Goal: Task Accomplishment & Management: Complete application form

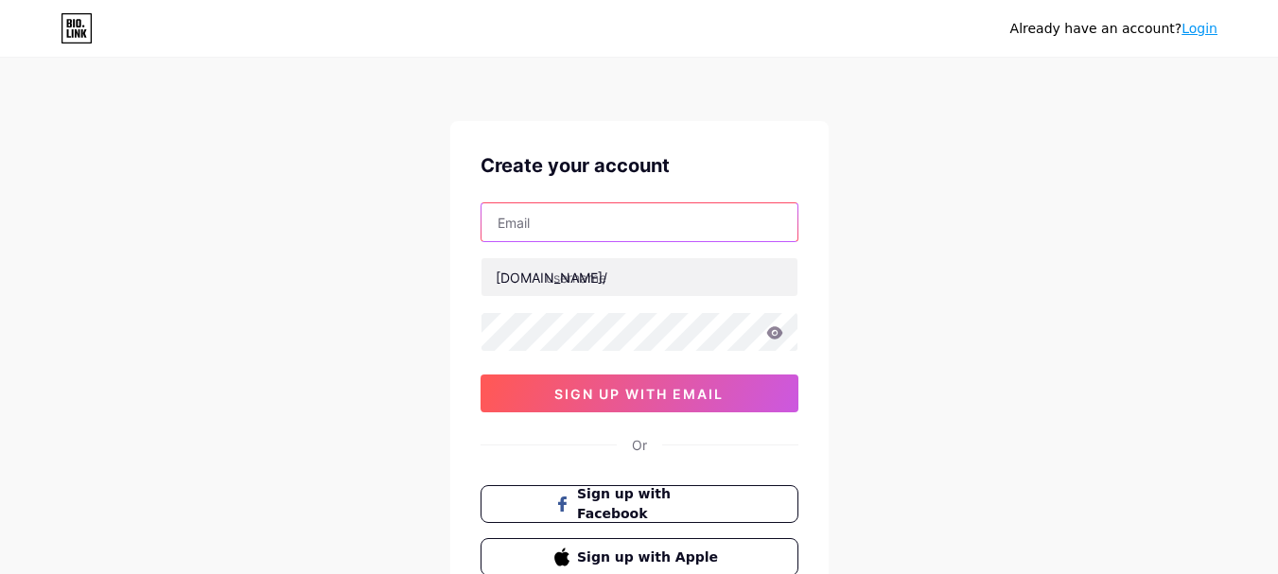
click at [658, 224] on input "text" at bounding box center [640, 222] width 316 height 38
type input "[EMAIL_ADDRESS][DOMAIN_NAME]"
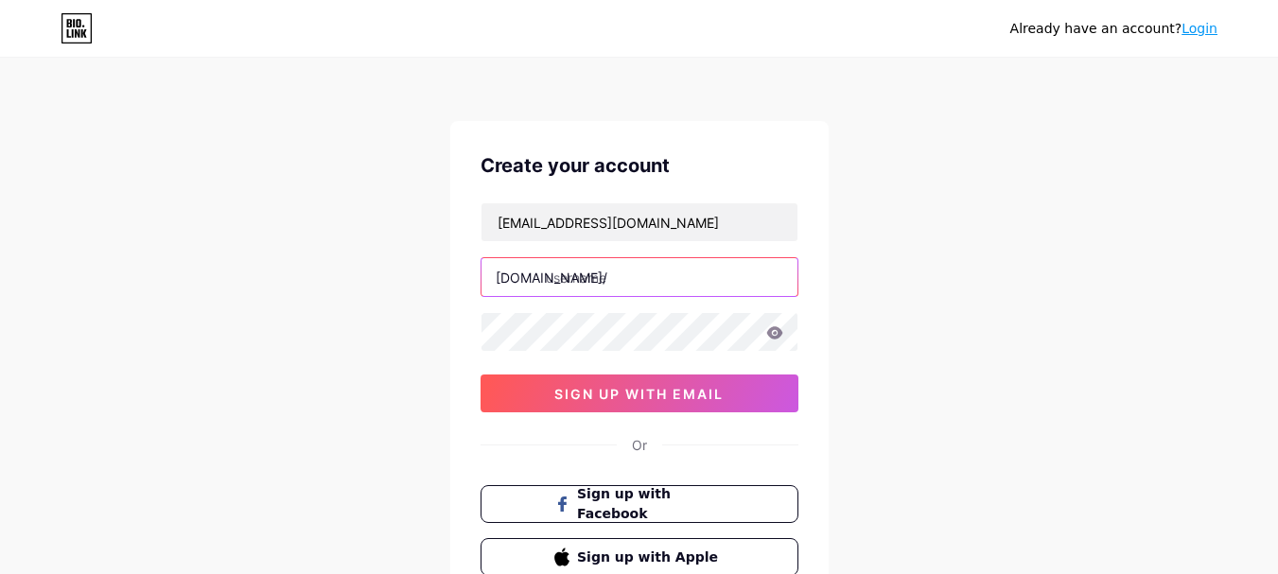
click at [611, 287] on input "text" at bounding box center [640, 277] width 316 height 38
paste input "philippinesinvestigation"
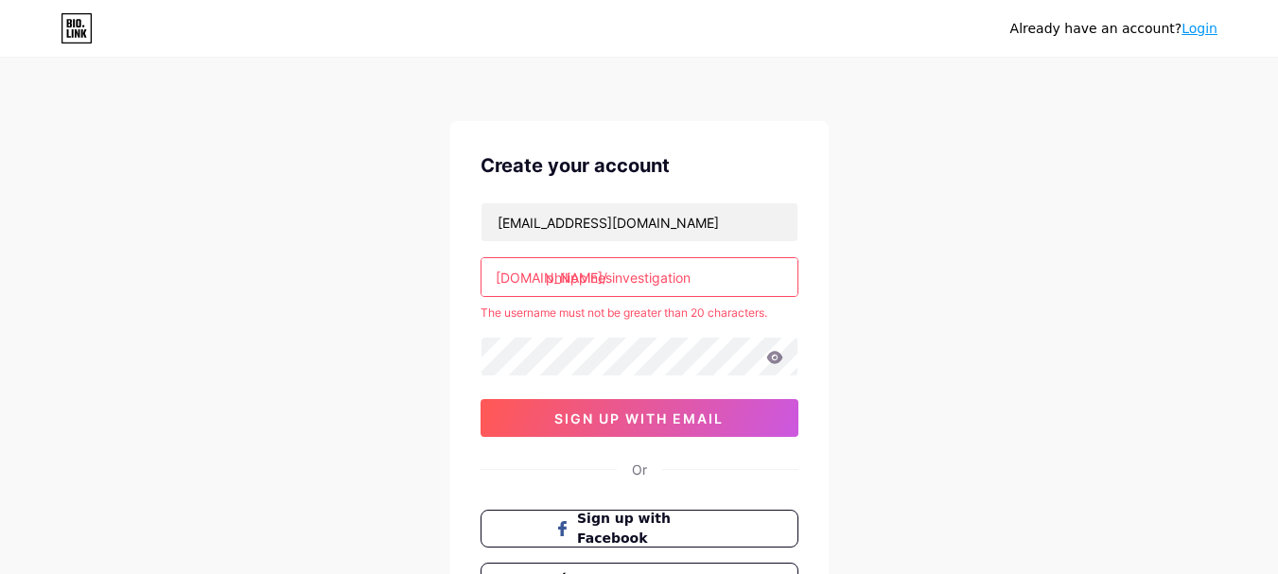
drag, startPoint x: 715, startPoint y: 281, endPoint x: 561, endPoint y: 282, distance: 154.2
click at [561, 282] on input "philippinesinvestigation" at bounding box center [640, 277] width 316 height 38
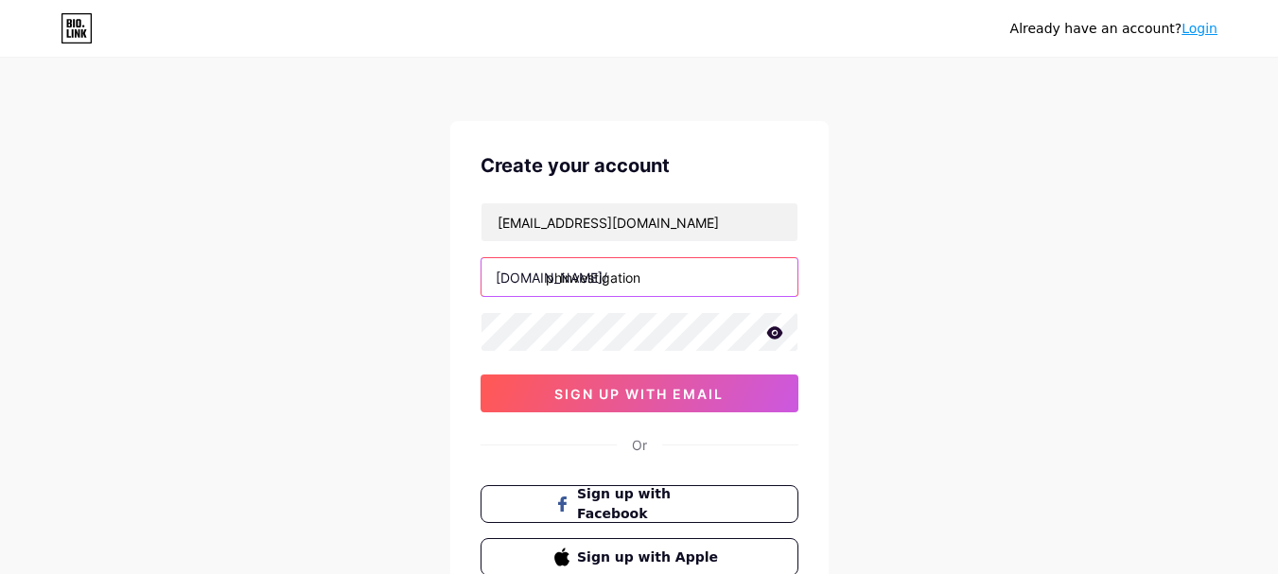
type input "phinvestigation"
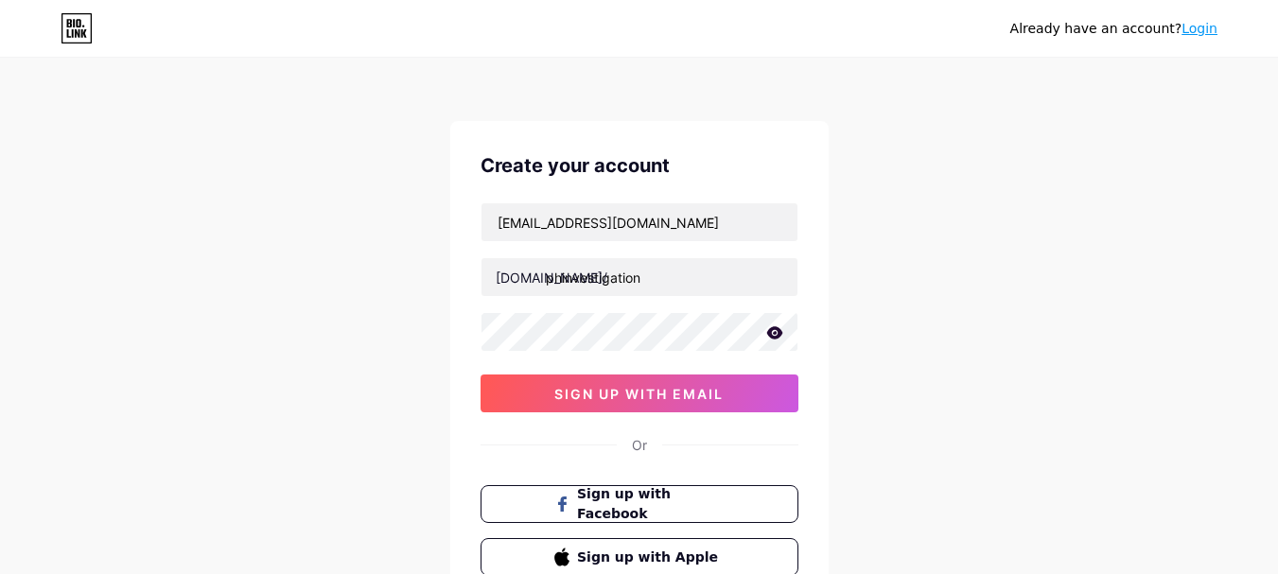
click at [964, 292] on div "Already have an account? Login Create your account [EMAIL_ADDRESS][DOMAIN_NAME]…" at bounding box center [639, 362] width 1278 height 724
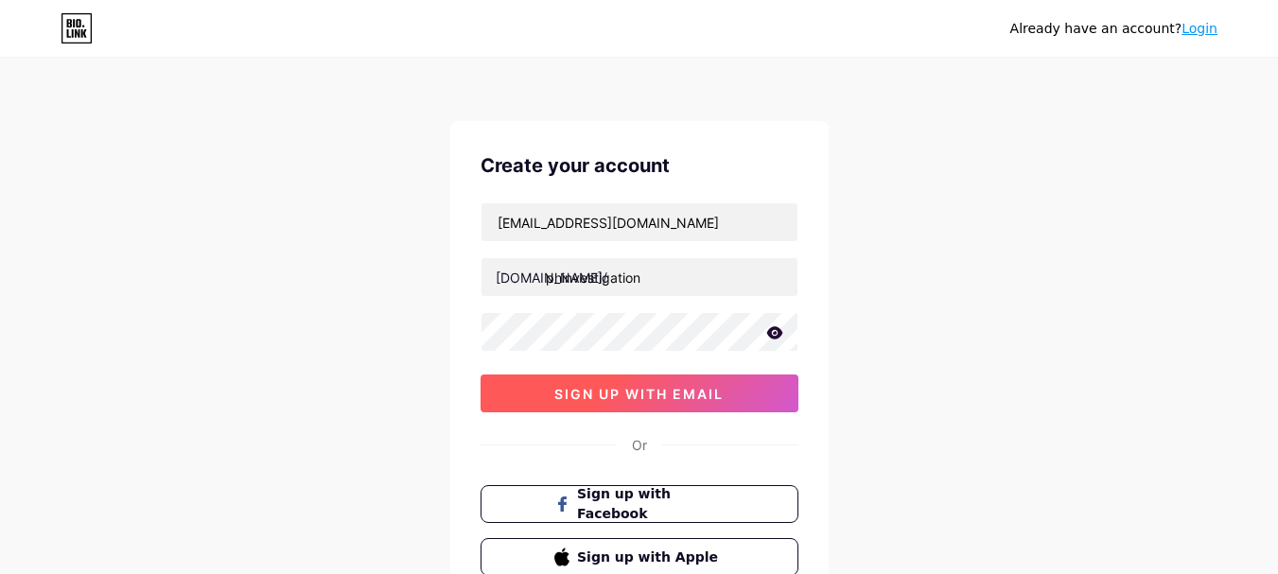
scroll to position [149, 0]
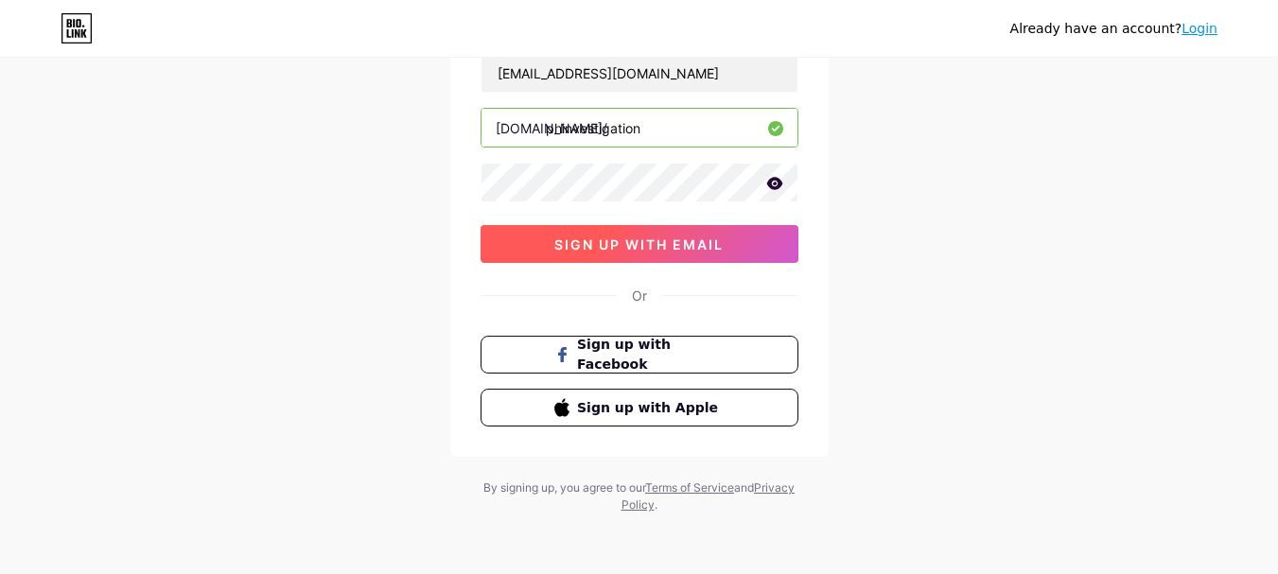
click at [694, 253] on button "sign up with email" at bounding box center [640, 244] width 318 height 38
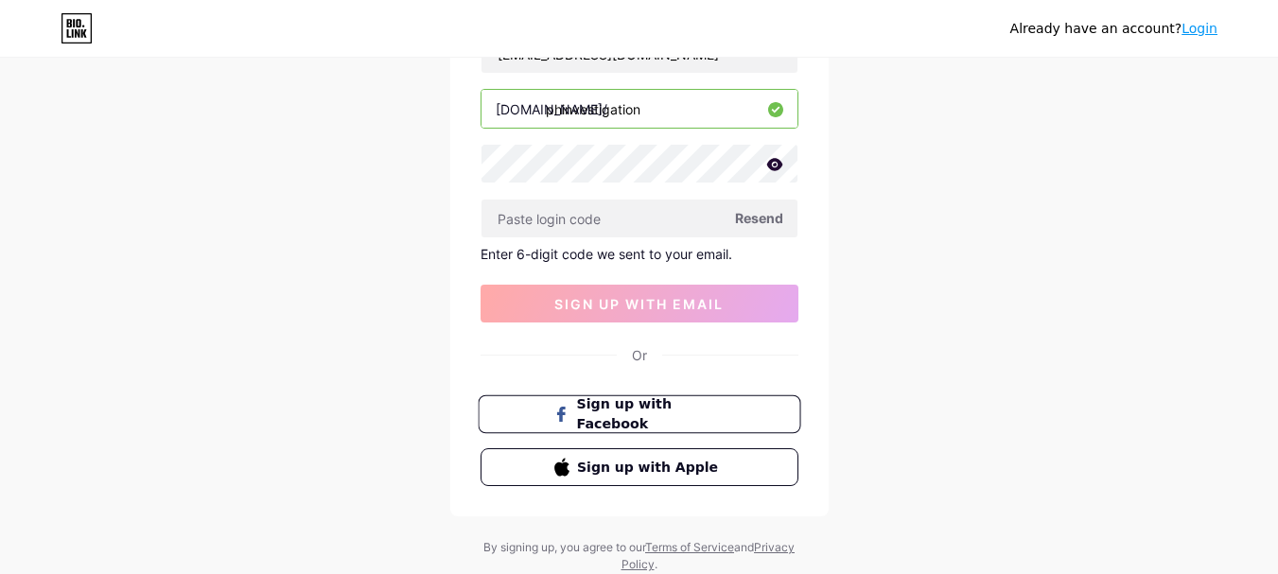
scroll to position [228, 0]
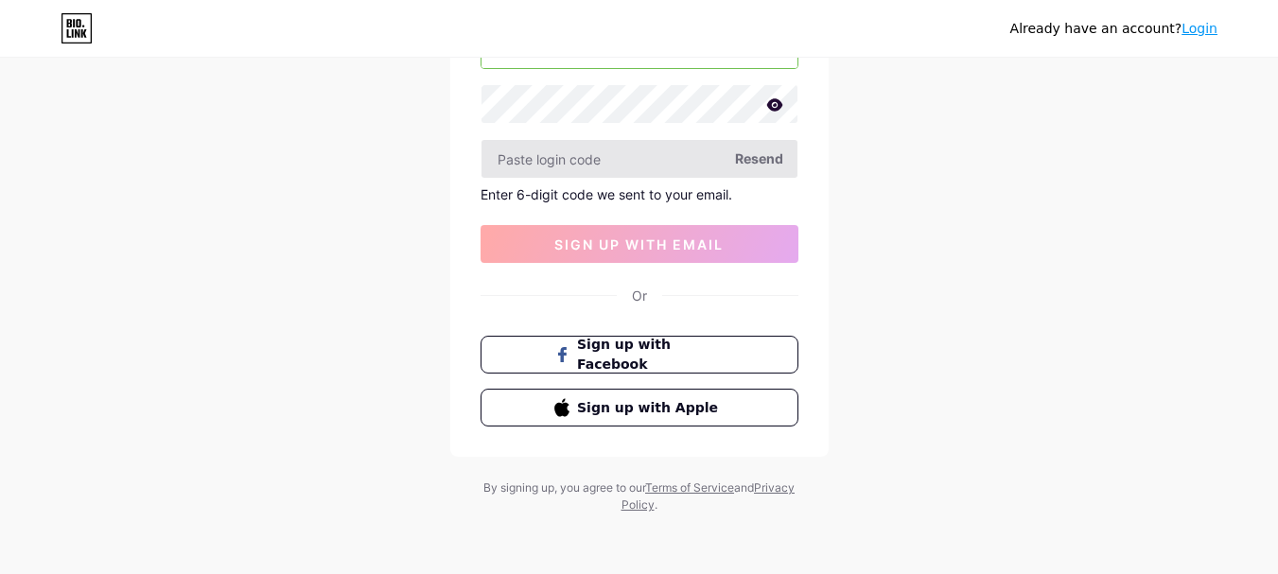
click at [679, 176] on input "text" at bounding box center [640, 159] width 316 height 38
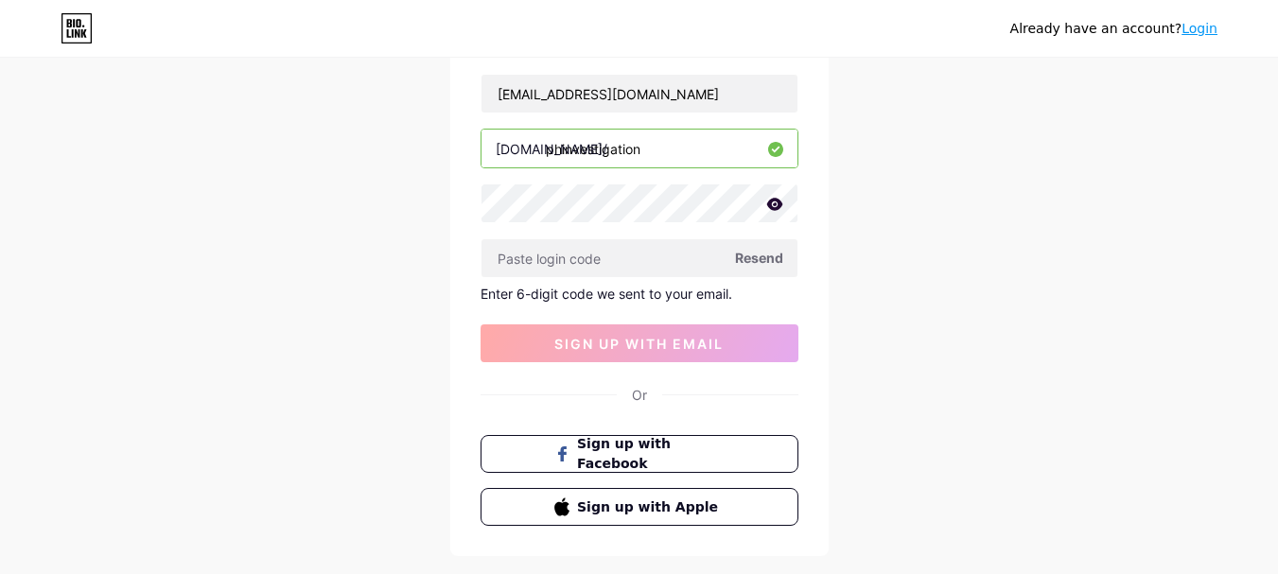
scroll to position [0, 0]
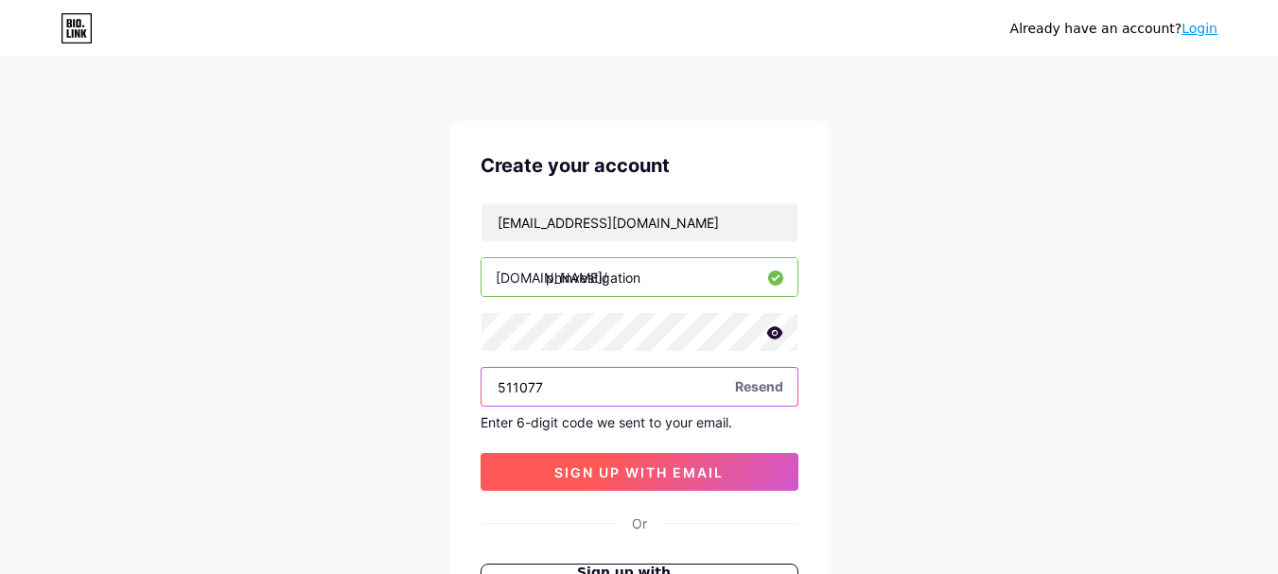
type input "511077"
click at [631, 475] on span "sign up with email" at bounding box center [638, 472] width 169 height 16
